Goal: Navigation & Orientation: Find specific page/section

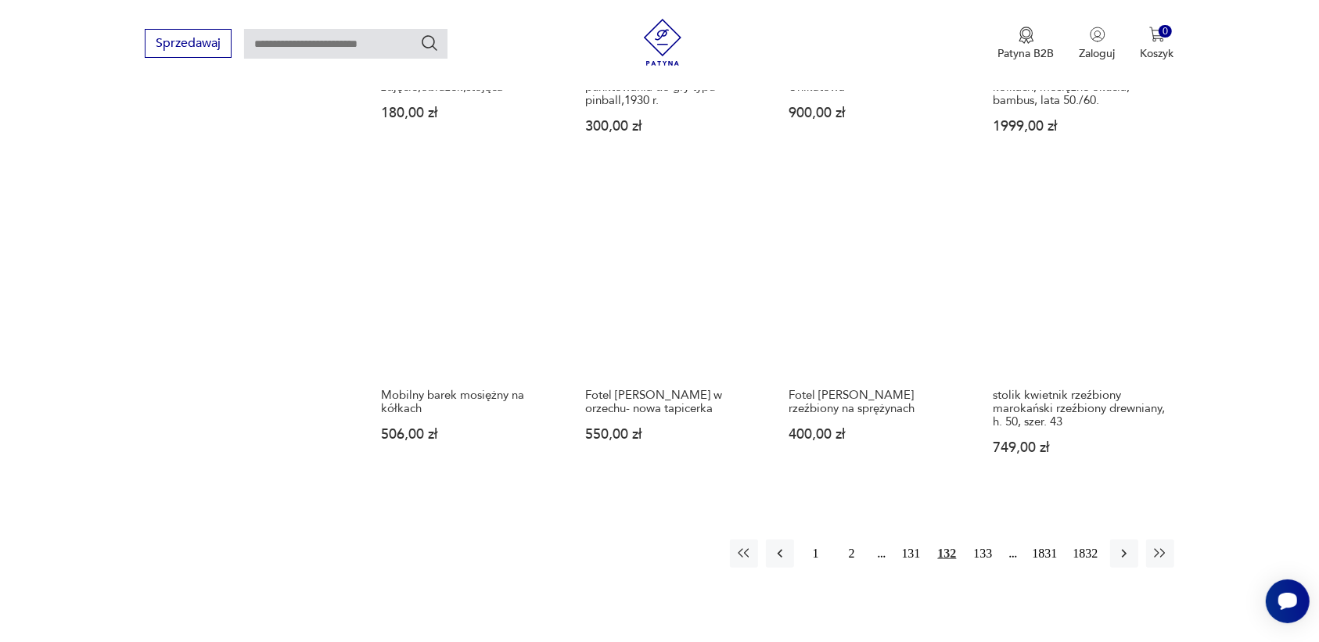
scroll to position [1277, 0]
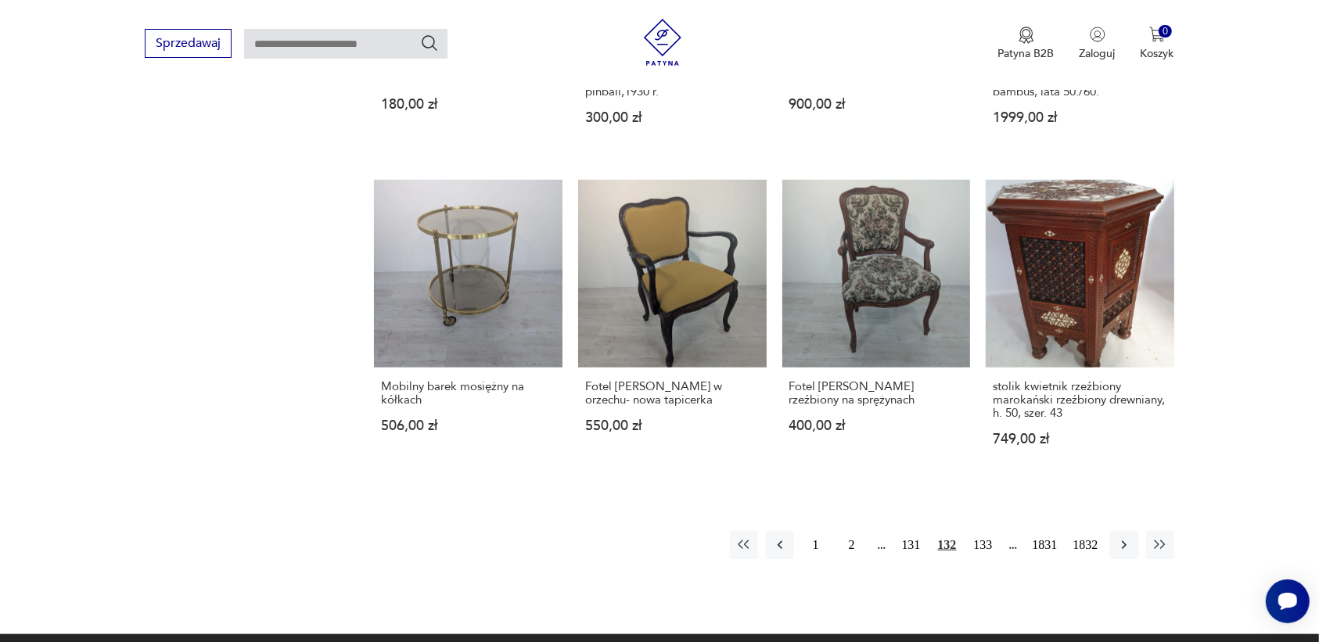
drag, startPoint x: 1182, startPoint y: 418, endPoint x: 1216, endPoint y: 474, distance: 65.3
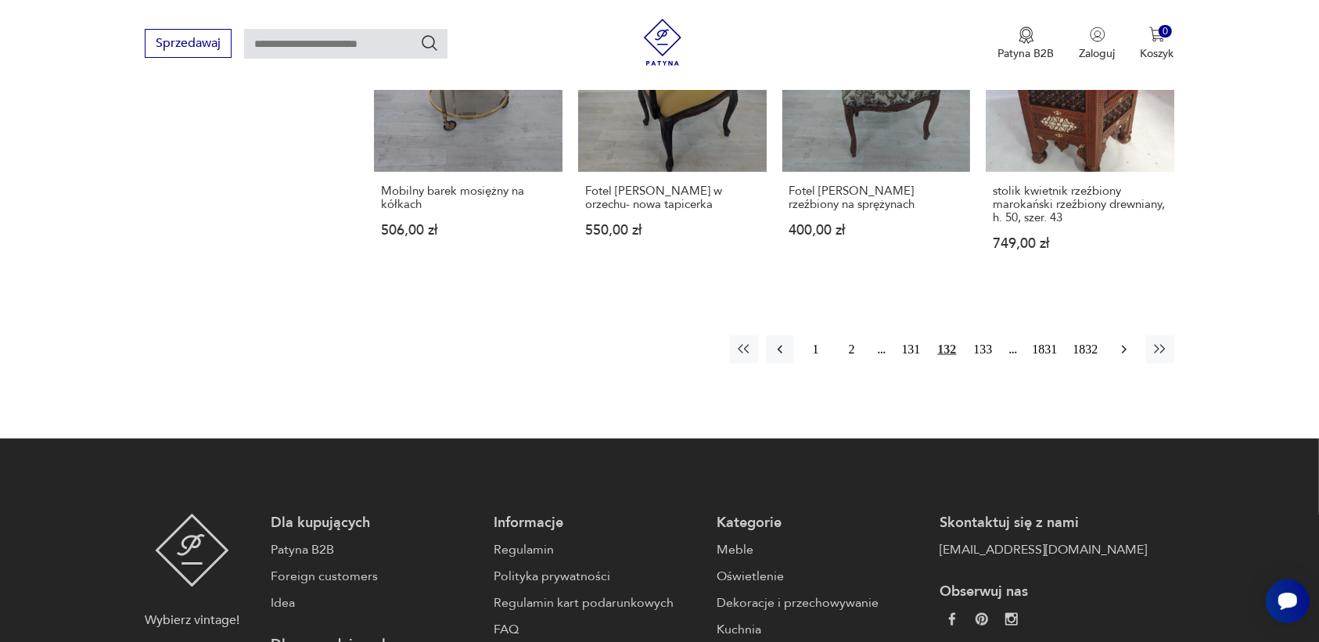
click at [1124, 344] on icon "button" at bounding box center [1124, 350] width 16 height 16
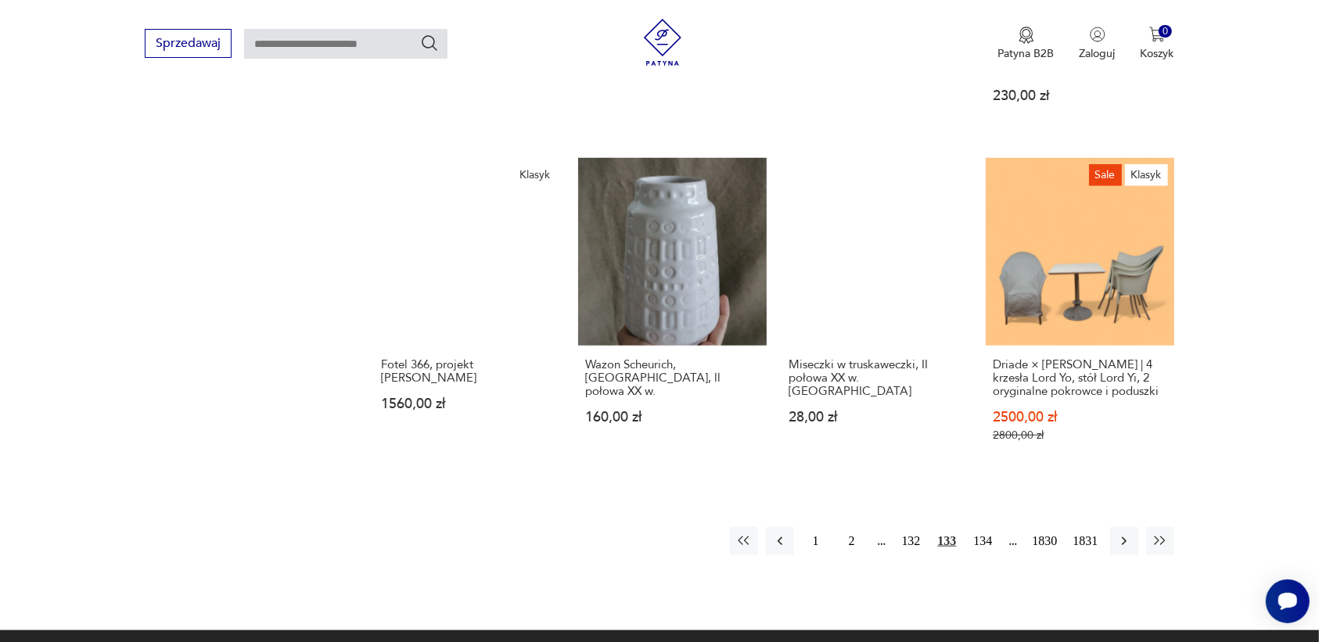
scroll to position [1277, 0]
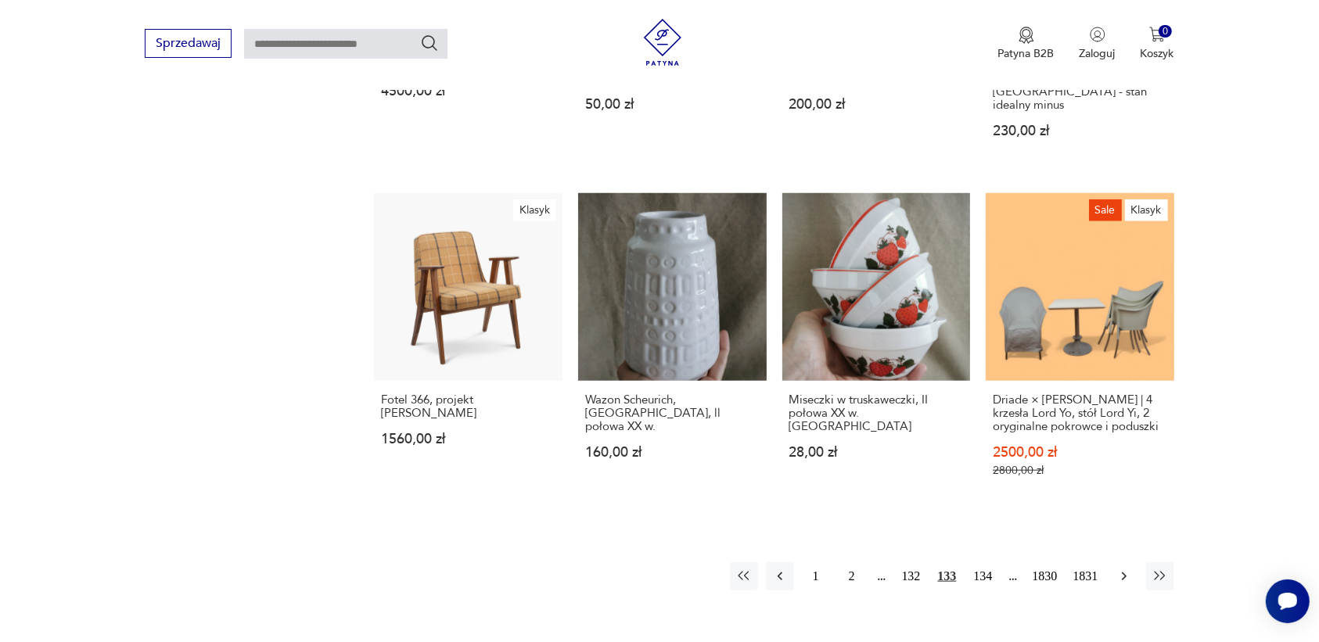
click at [1121, 569] on icon "button" at bounding box center [1124, 577] width 16 height 16
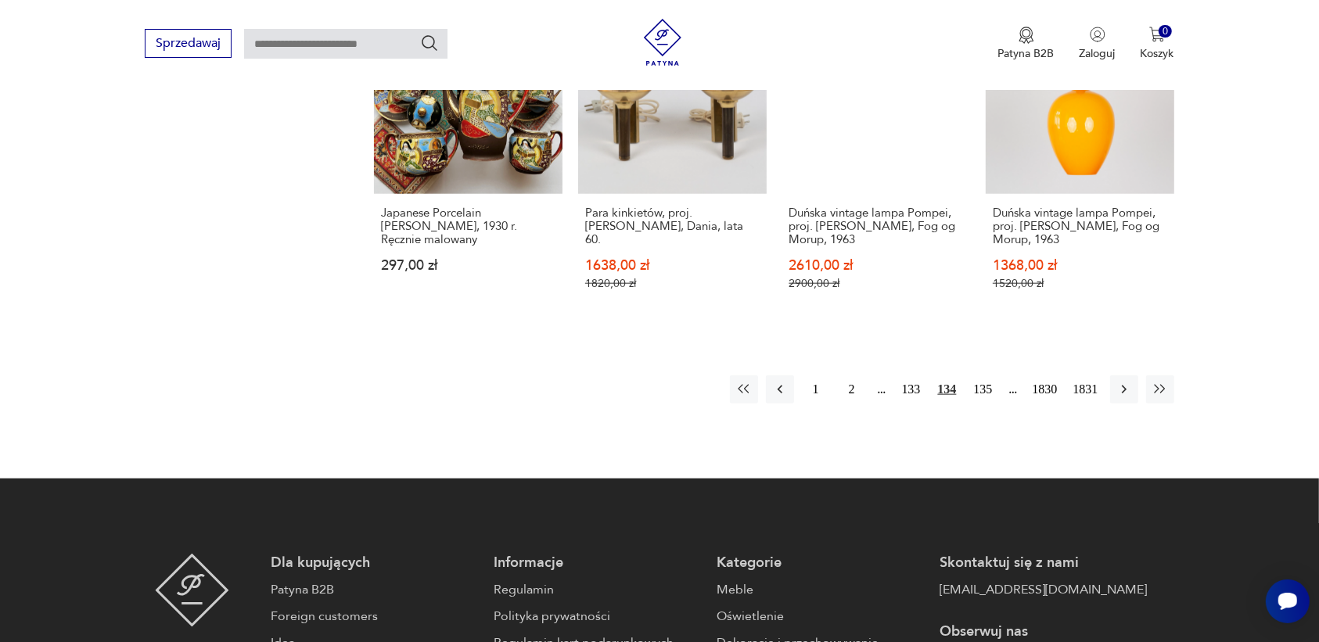
scroll to position [1473, 0]
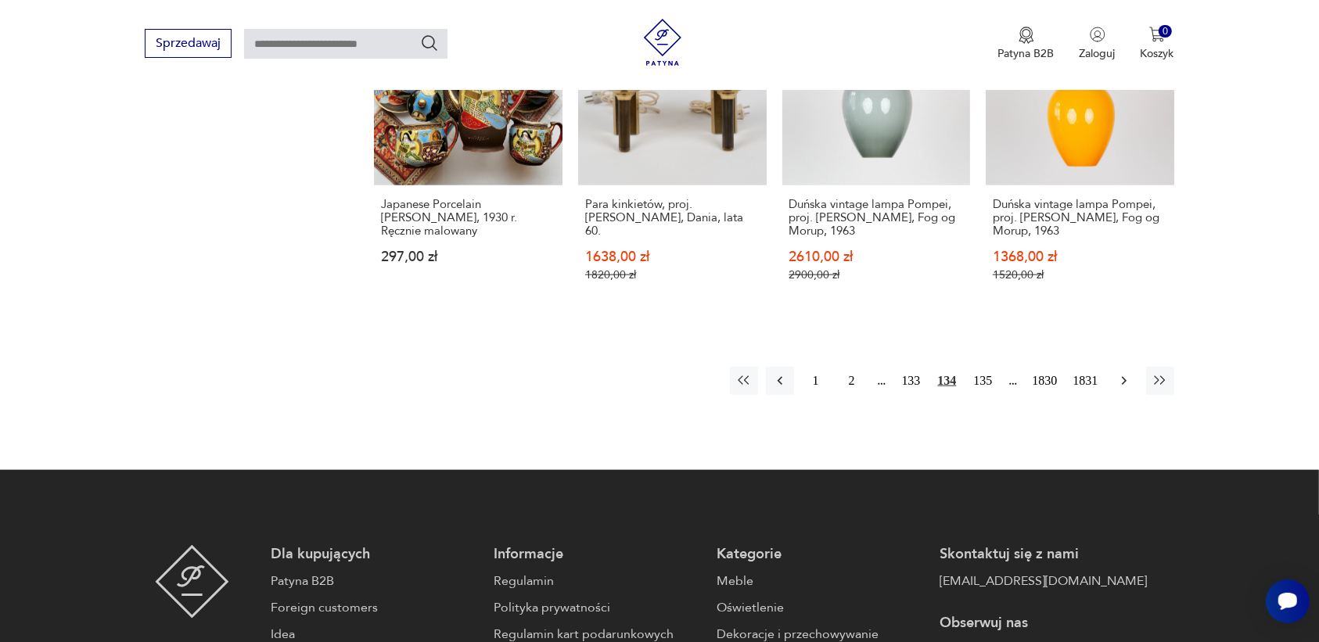
click at [1123, 376] on icon "button" at bounding box center [1124, 381] width 16 height 16
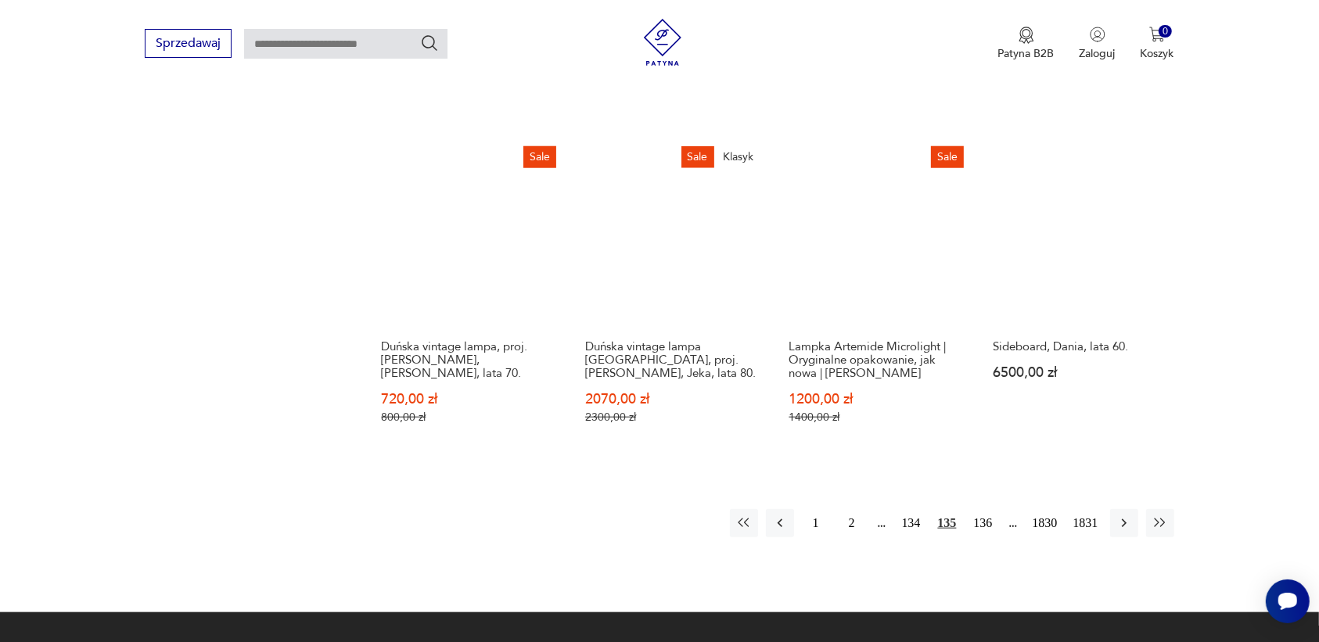
scroll to position [1375, 0]
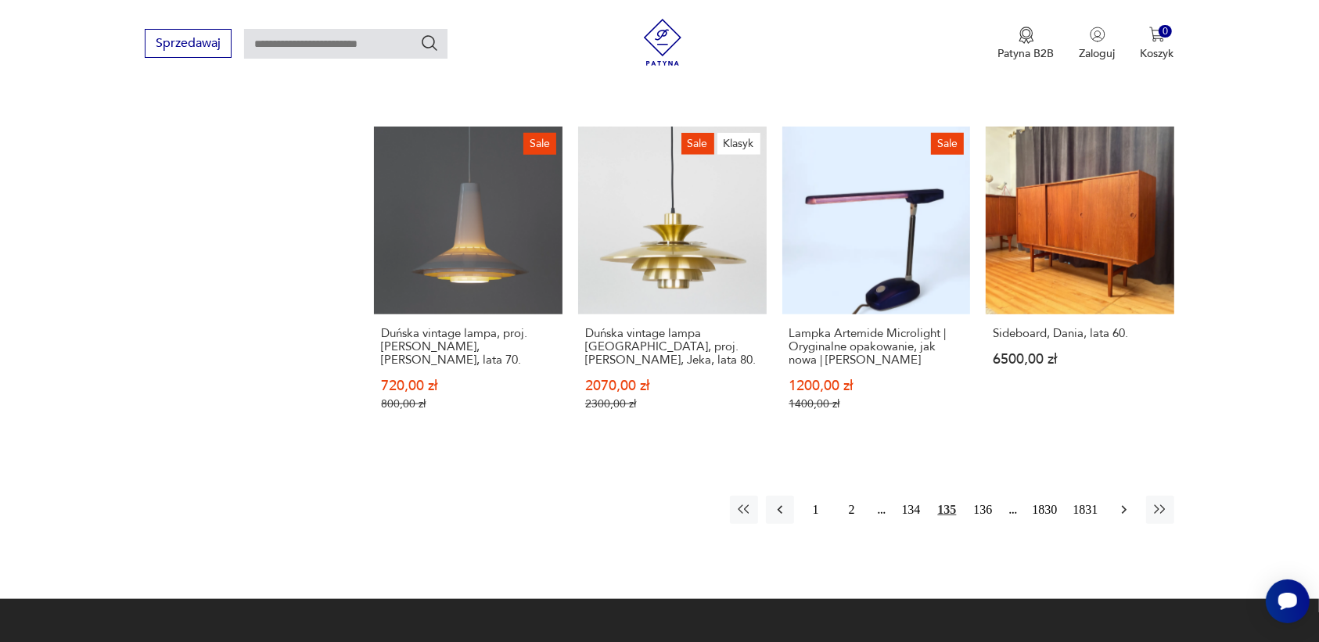
click at [1119, 502] on icon "button" at bounding box center [1124, 510] width 16 height 16
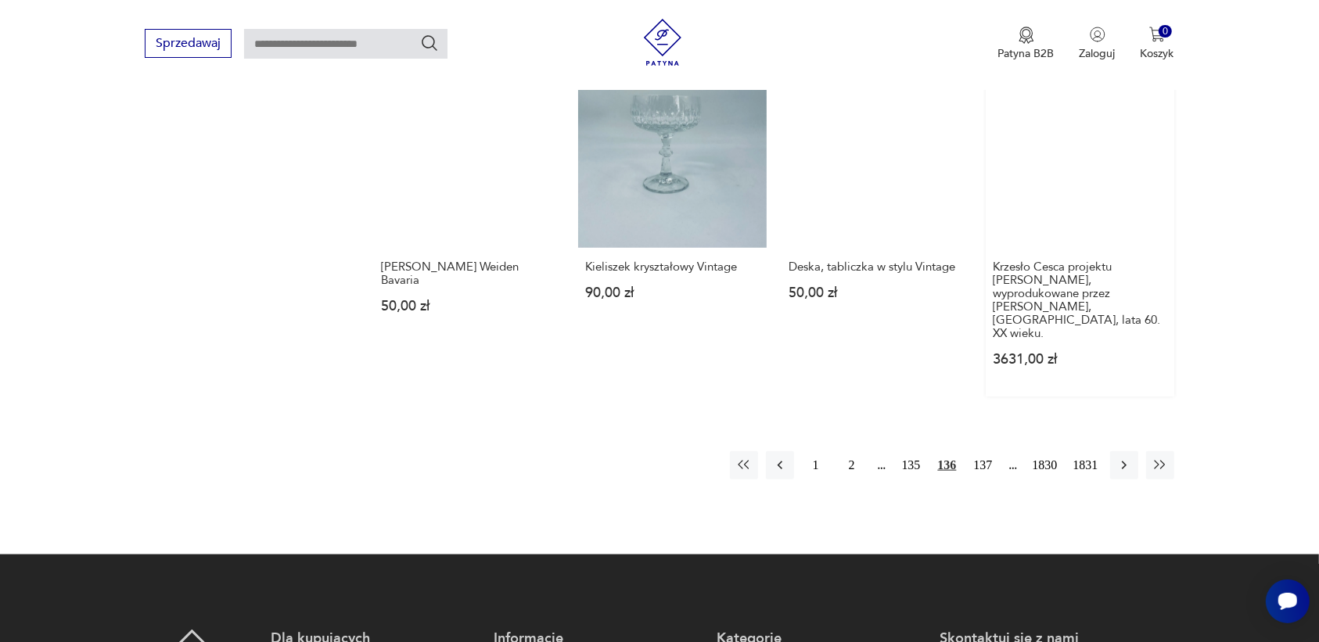
scroll to position [1473, 0]
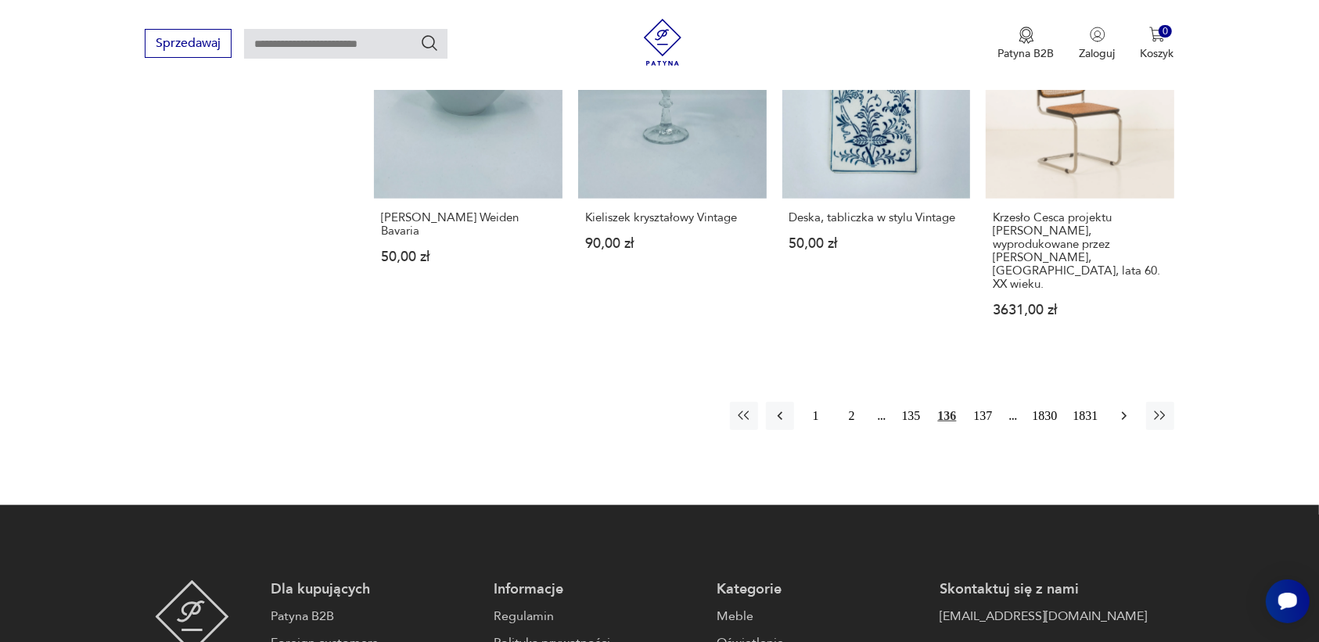
click at [1120, 408] on icon "button" at bounding box center [1124, 416] width 16 height 16
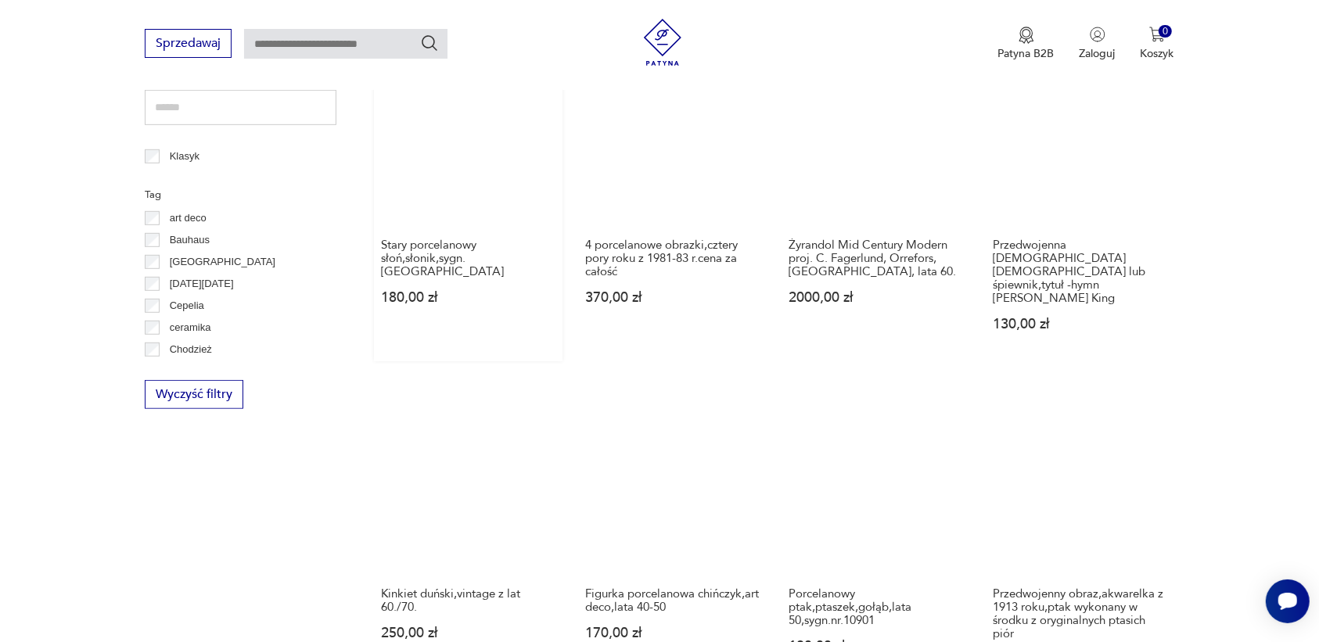
scroll to position [886, 0]
